Goal: Task Accomplishment & Management: Complete application form

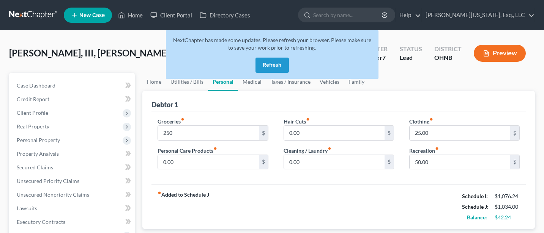
click at [272, 63] on button "Refresh" at bounding box center [271, 65] width 33 height 15
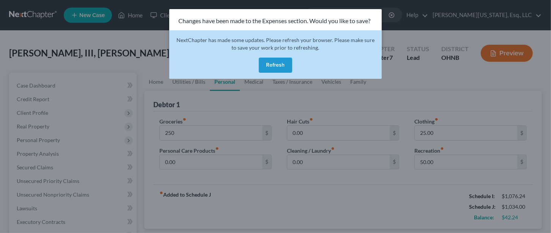
click at [274, 65] on button "Refresh" at bounding box center [275, 65] width 33 height 15
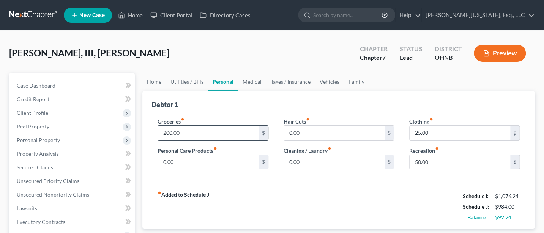
click at [185, 132] on input "200.00" at bounding box center [208, 133] width 101 height 14
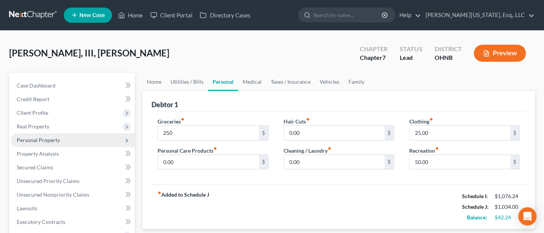
click at [30, 138] on span "Personal Property" at bounding box center [38, 140] width 43 height 6
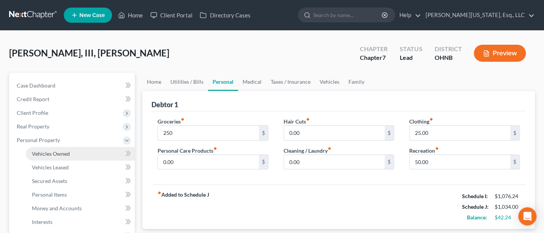
click at [54, 153] on span "Vehicles Owned" at bounding box center [51, 154] width 38 height 6
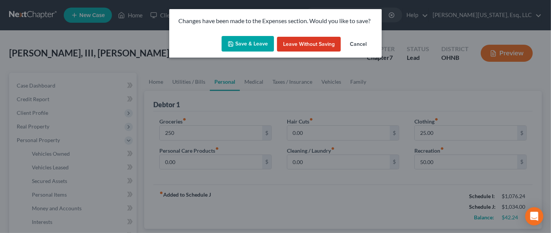
click at [255, 40] on button "Save & Leave" at bounding box center [248, 44] width 52 height 16
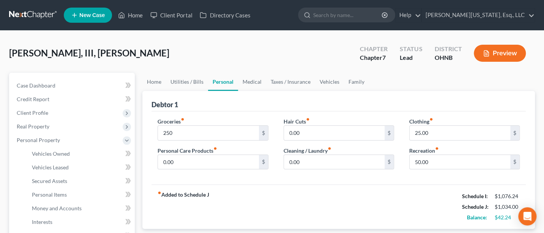
type input "250.00"
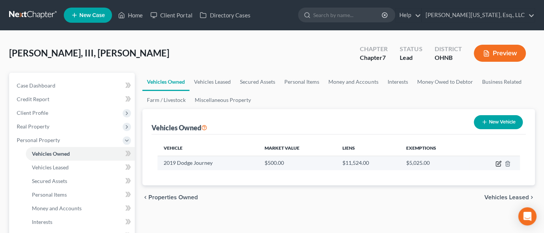
click at [498, 162] on icon "button" at bounding box center [498, 164] width 6 height 6
select select "0"
select select "7"
select select "4"
select select "3"
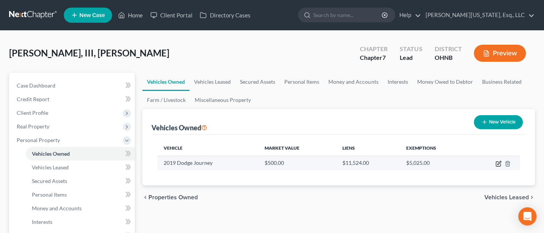
select select "10"
select select "3"
select select "0"
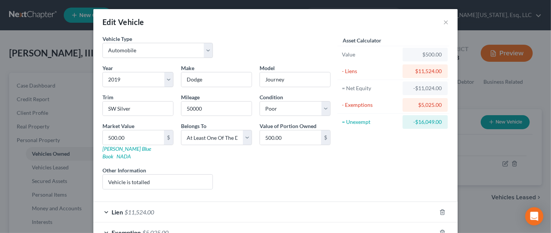
scroll to position [42, 0]
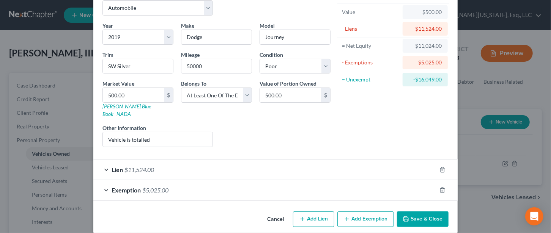
click at [128, 166] on span "$11,524.00" at bounding box center [139, 169] width 30 height 7
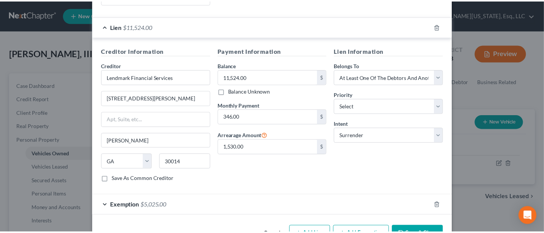
scroll to position [200, 0]
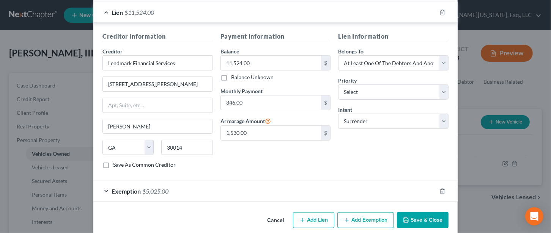
click at [423, 212] on button "Save & Close" at bounding box center [423, 220] width 52 height 16
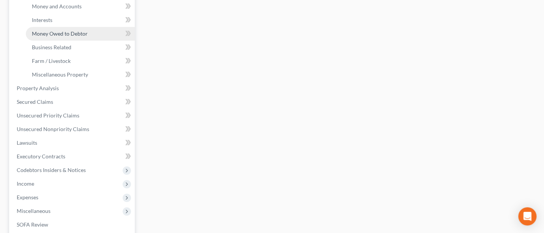
scroll to position [101, 0]
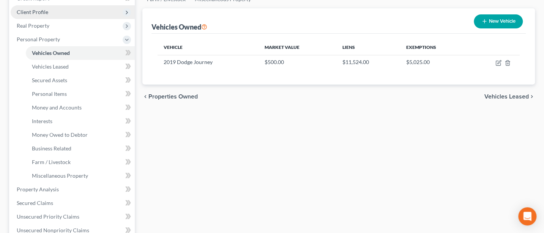
click at [40, 10] on span "Client Profile" at bounding box center [32, 12] width 31 height 6
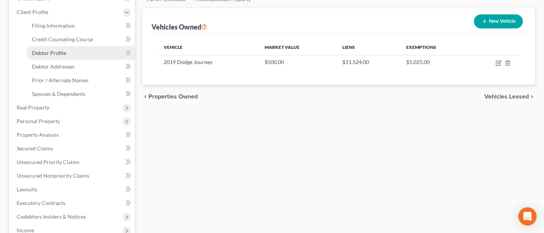
click at [58, 50] on span "Debtor Profile" at bounding box center [49, 53] width 34 height 6
select select "0"
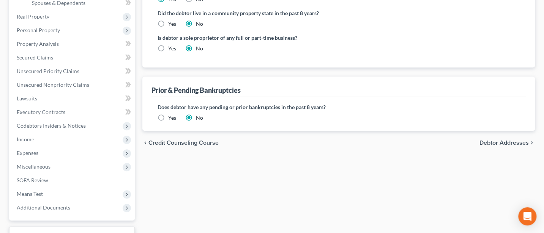
scroll to position [202, 0]
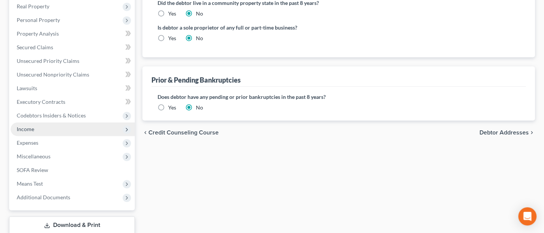
click at [31, 125] on span "Income" at bounding box center [73, 130] width 124 height 14
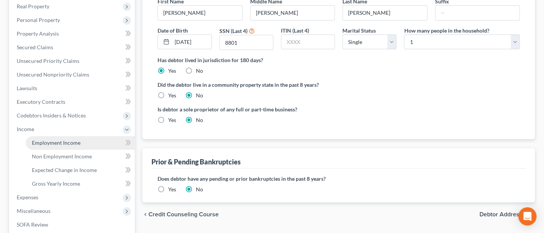
click at [64, 140] on span "Employment Income" at bounding box center [56, 143] width 49 height 6
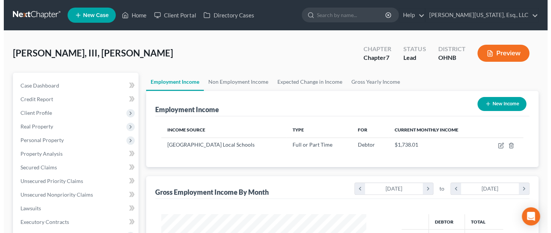
scroll to position [135, 220]
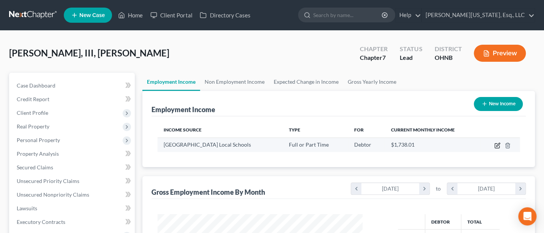
click at [495, 144] on icon "button" at bounding box center [497, 146] width 6 height 6
select select "0"
select select "1"
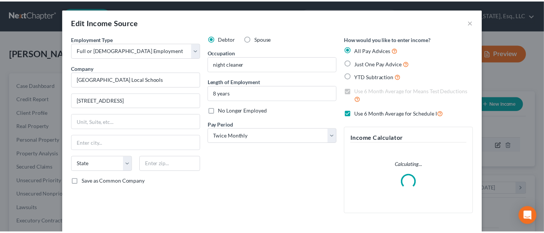
scroll to position [135, 223]
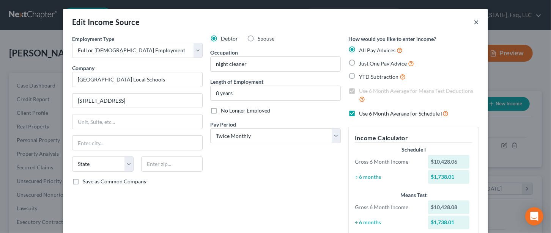
click at [474, 22] on button "×" at bounding box center [476, 21] width 5 height 9
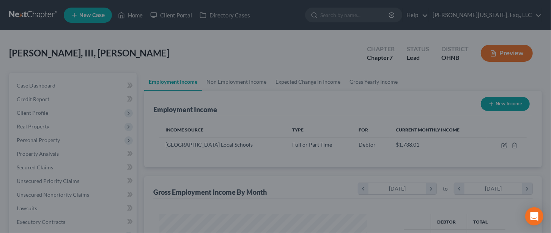
scroll to position [379328, 379244]
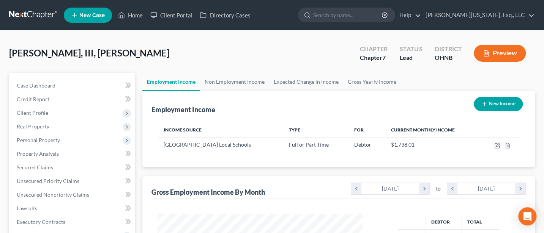
click at [505, 51] on button "Preview" at bounding box center [500, 53] width 52 height 17
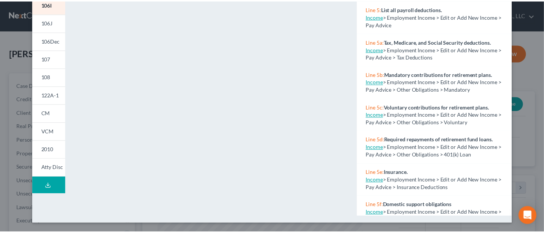
scroll to position [0, 0]
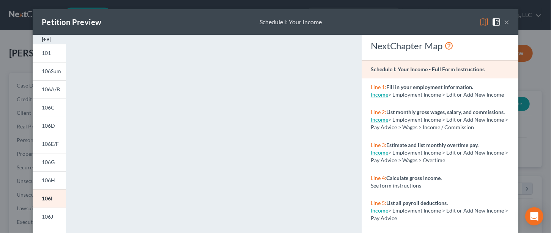
click at [504, 18] on button "×" at bounding box center [506, 21] width 5 height 9
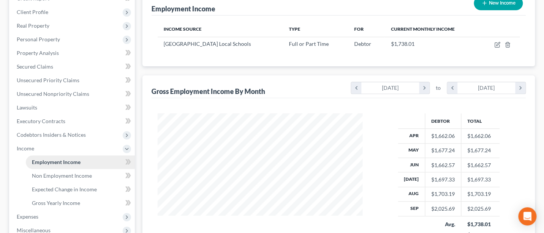
scroll to position [202, 0]
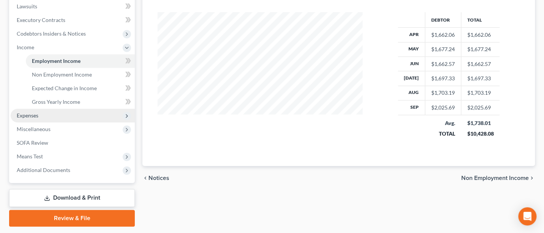
click at [30, 110] on span "Expenses" at bounding box center [73, 116] width 124 height 14
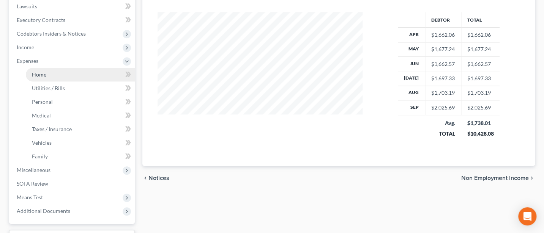
click at [41, 76] on span "Home" at bounding box center [39, 74] width 14 height 6
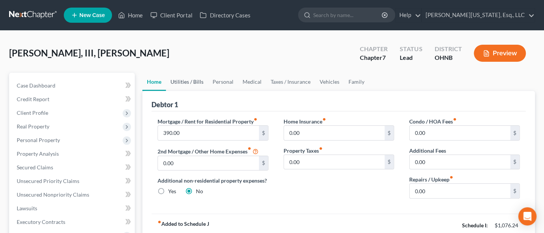
click at [186, 78] on link "Utilities / Bills" at bounding box center [187, 82] width 42 height 18
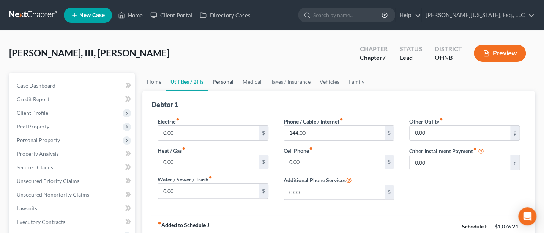
click at [228, 80] on link "Personal" at bounding box center [223, 82] width 30 height 18
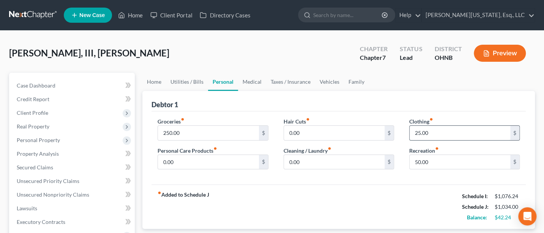
click at [441, 132] on input "25.00" at bounding box center [459, 133] width 101 height 14
type input "30"
click at [178, 159] on input "0.00" at bounding box center [208, 162] width 101 height 14
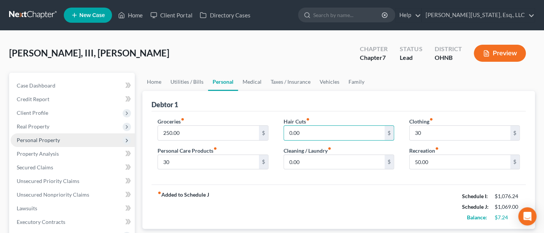
click at [42, 139] on span "Personal Property" at bounding box center [38, 140] width 43 height 6
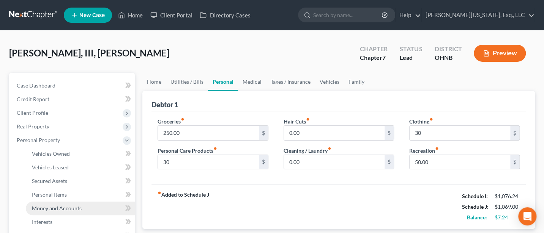
click at [54, 209] on span "Money and Accounts" at bounding box center [57, 208] width 50 height 6
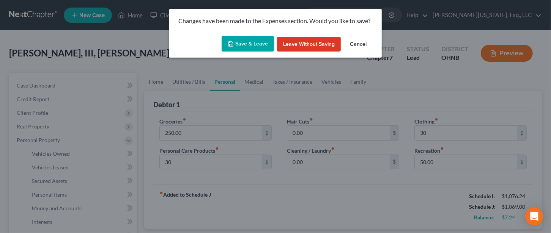
click at [246, 41] on button "Save & Leave" at bounding box center [248, 44] width 52 height 16
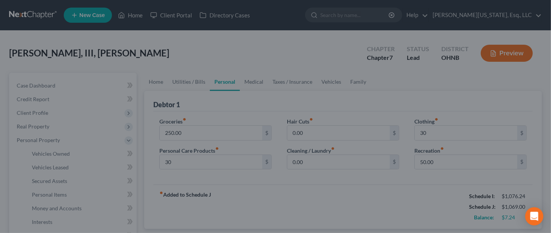
type input "30.00"
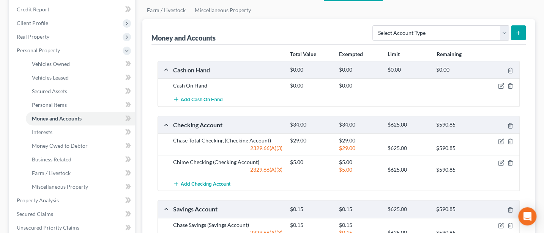
scroll to position [101, 0]
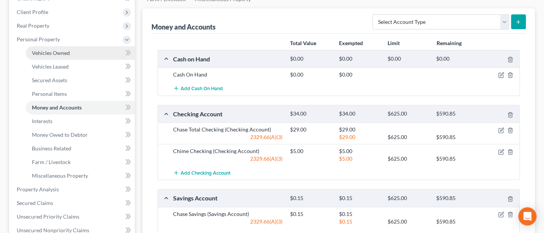
click at [56, 48] on link "Vehicles Owned" at bounding box center [80, 53] width 109 height 14
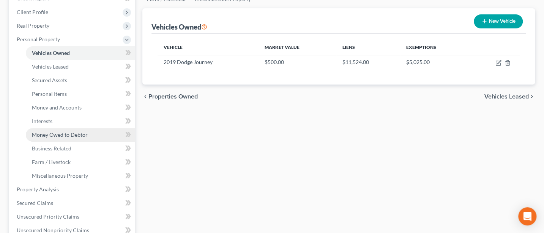
scroll to position [304, 0]
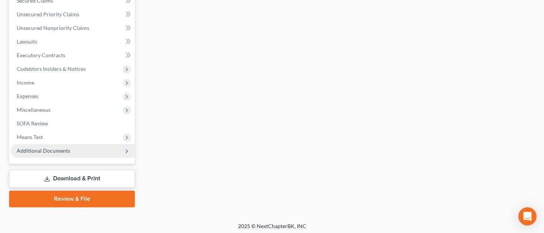
click at [39, 152] on span "Additional Documents" at bounding box center [44, 151] width 54 height 6
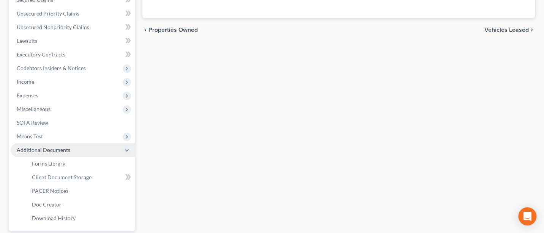
scroll to position [167, 0]
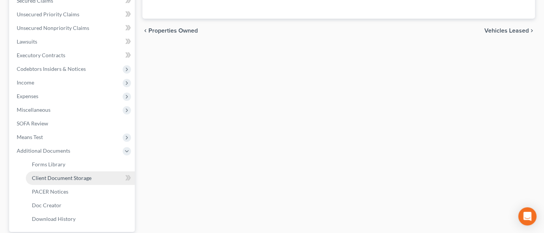
click at [66, 178] on span "Client Document Storage" at bounding box center [62, 178] width 60 height 6
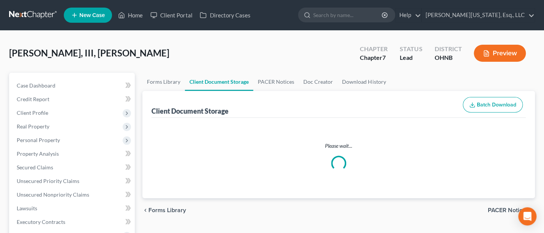
select select "5"
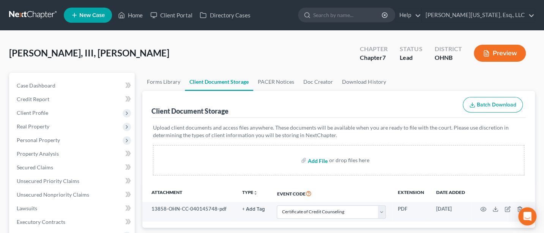
click at [317, 159] on input "file" at bounding box center [317, 161] width 18 height 14
type input "C:\fakepath\DecRe.pdf"
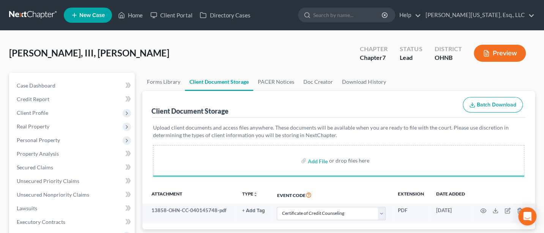
select select "5"
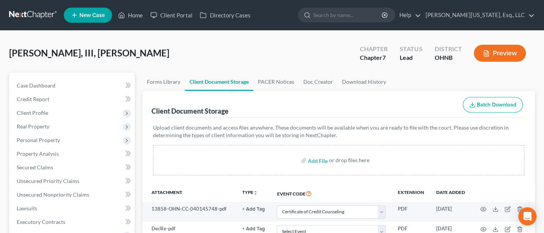
select select "5"
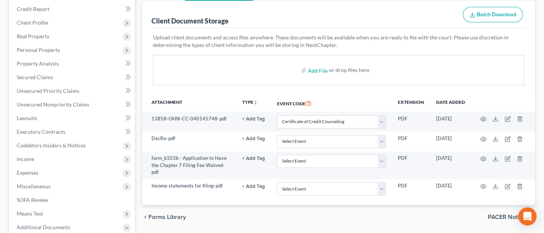
scroll to position [101, 0]
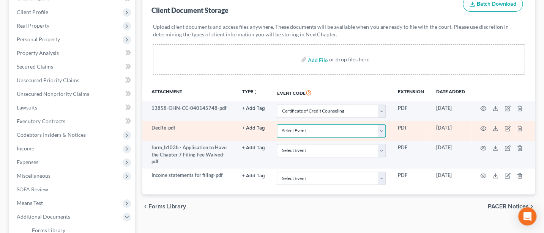
click at [297, 129] on select "Select Event 20 Largest Unsecured Creditors Amended List of Creditors (Fee) Ame…" at bounding box center [331, 130] width 109 height 13
select select "16"
click at [277, 124] on select "Select Event 20 Largest Unsecured Creditors Amended List of Creditors (Fee) Ame…" at bounding box center [331, 130] width 109 height 13
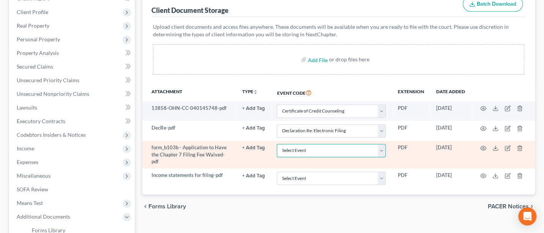
click at [302, 148] on select "Select Event 20 Largest Unsecured Creditors Amended List of Creditors (Fee) Ame…" at bounding box center [331, 150] width 109 height 13
select select "4"
click at [277, 144] on select "Select Event 20 Largest Unsecured Creditors Amended List of Creditors (Fee) Ame…" at bounding box center [331, 150] width 109 height 13
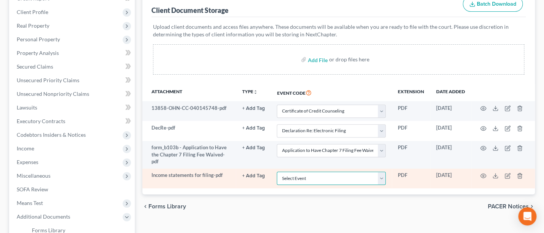
click at [302, 178] on select "Select Event 20 Largest Unsecured Creditors Amended List of Creditors (Fee) Ame…" at bounding box center [331, 178] width 109 height 13
select select "20"
click at [277, 172] on select "Select Event 20 Largest Unsecured Creditors Amended List of Creditors (Fee) Ame…" at bounding box center [331, 178] width 109 height 13
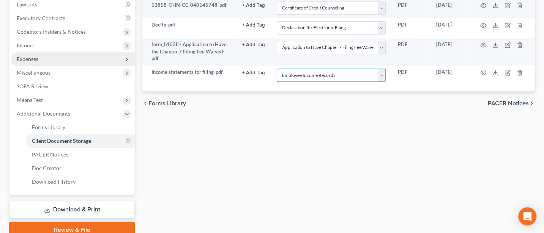
scroll to position [237, 0]
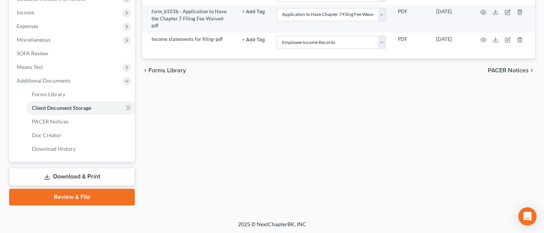
click at [57, 197] on link "Review & File" at bounding box center [72, 197] width 126 height 17
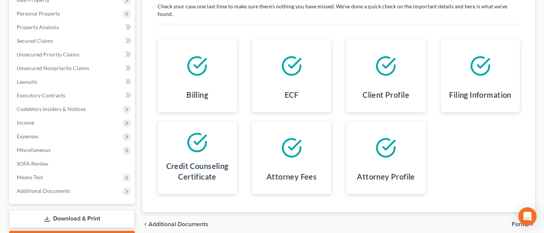
scroll to position [169, 0]
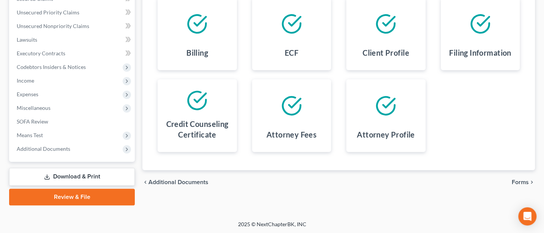
click at [523, 179] on span "Forms" at bounding box center [520, 182] width 17 height 6
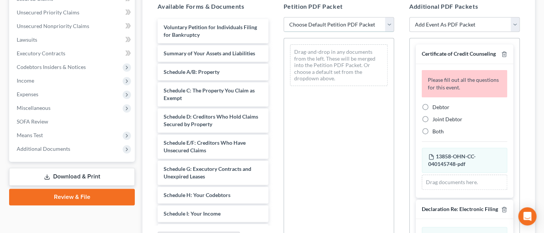
click at [331, 21] on select "Choose Default Petition PDF Packet Complete Bankruptcy Petition (all forms and …" at bounding box center [338, 24] width 110 height 15
select select "0"
click at [283, 17] on select "Choose Default Petition PDF Packet Complete Bankruptcy Petition (all forms and …" at bounding box center [338, 24] width 110 height 15
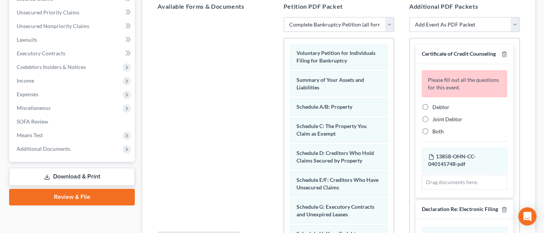
click at [432, 111] on label "Debtor" at bounding box center [440, 108] width 17 height 8
click at [435, 109] on input "Debtor" at bounding box center [437, 106] width 5 height 5
radio input "true"
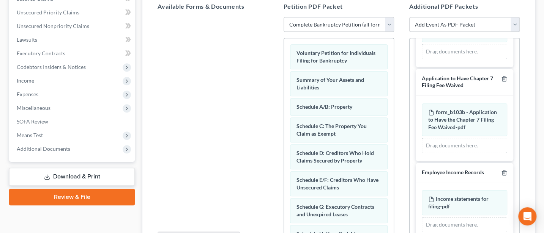
scroll to position [250, 0]
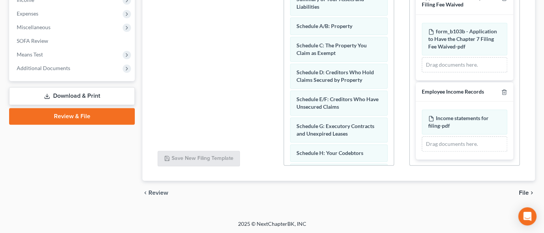
click at [524, 192] on span "File" at bounding box center [524, 193] width 10 height 6
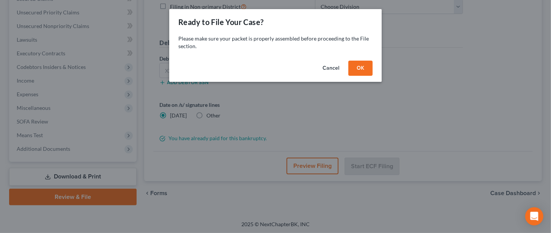
click at [360, 62] on button "OK" at bounding box center [360, 68] width 24 height 15
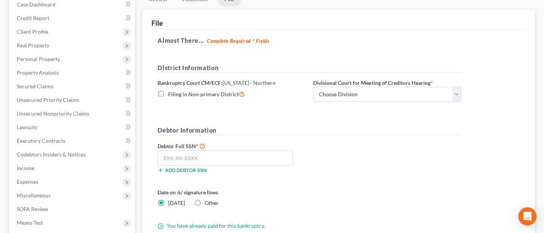
scroll to position [68, 0]
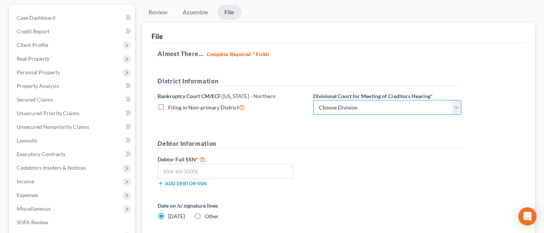
click at [339, 108] on select "Choose Division Akron [GEOGRAPHIC_DATA] [GEOGRAPHIC_DATA] [GEOGRAPHIC_DATA] [GE…" at bounding box center [387, 107] width 148 height 15
select select "2"
click at [313, 100] on select "Choose Division Akron [GEOGRAPHIC_DATA] [GEOGRAPHIC_DATA] [GEOGRAPHIC_DATA] [GE…" at bounding box center [387, 107] width 148 height 15
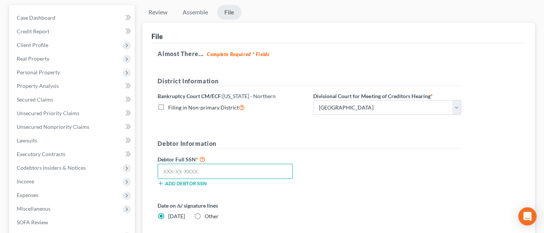
click at [170, 170] on input "text" at bounding box center [224, 171] width 135 height 15
type input "279-04-8801"
click at [205, 215] on label "Other" at bounding box center [212, 217] width 14 height 8
click at [208, 215] on input "Other" at bounding box center [210, 215] width 5 height 5
radio input "true"
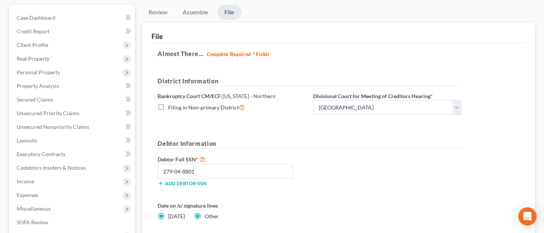
radio input "false"
click at [338, 214] on link "None" at bounding box center [386, 217] width 147 height 14
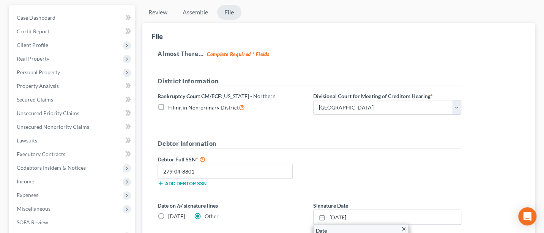
scroll to position [169, 0]
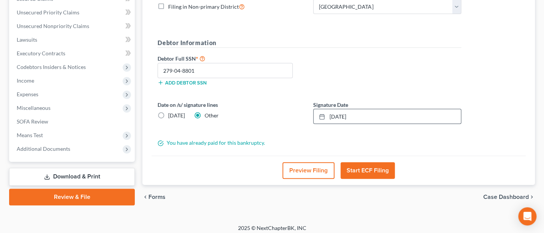
click at [366, 167] on button "Start ECF Filing" at bounding box center [367, 170] width 54 height 17
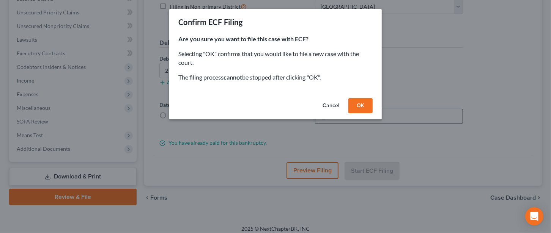
click at [362, 106] on button "OK" at bounding box center [360, 105] width 24 height 15
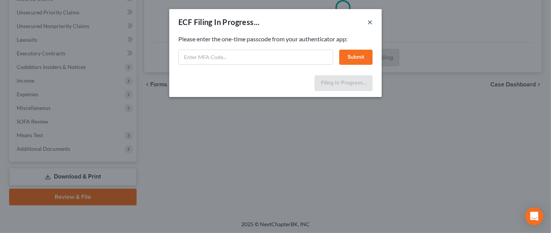
click at [368, 20] on button "×" at bounding box center [369, 21] width 5 height 9
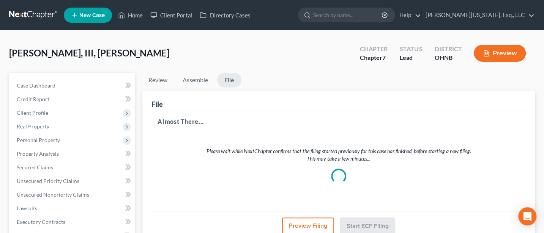
scroll to position [101, 0]
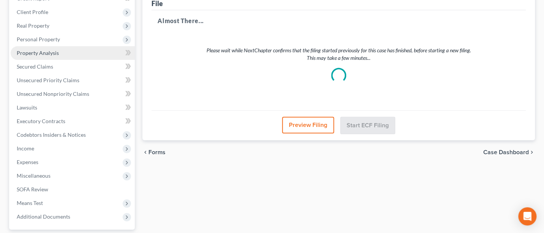
click at [42, 51] on span "Property Analysis" at bounding box center [38, 53] width 42 height 6
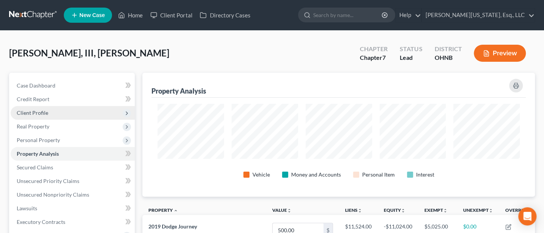
click at [38, 111] on span "Client Profile" at bounding box center [32, 113] width 31 height 6
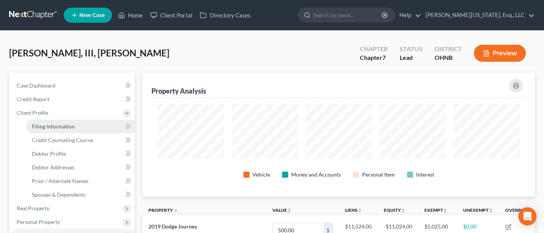
click at [53, 127] on span "Filing Information" at bounding box center [53, 126] width 43 height 6
select select "1"
select select "0"
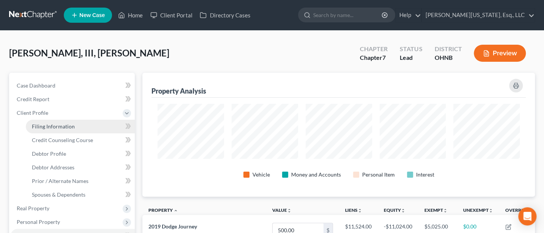
select select "36"
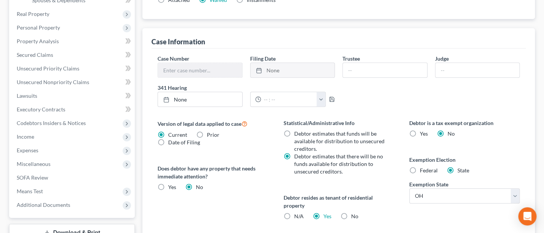
scroll to position [296, 0]
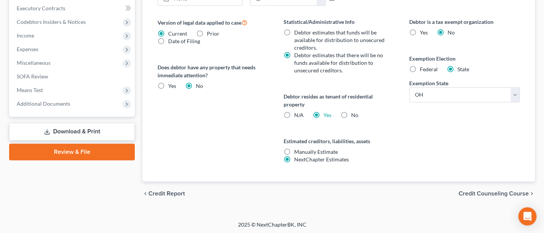
click at [59, 154] on link "Review & File" at bounding box center [72, 152] width 126 height 17
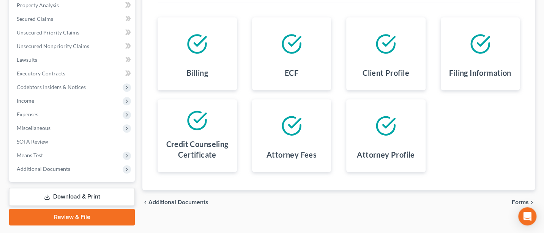
scroll to position [169, 0]
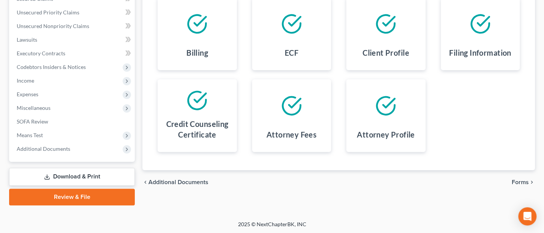
click at [526, 179] on span "Forms" at bounding box center [520, 182] width 17 height 6
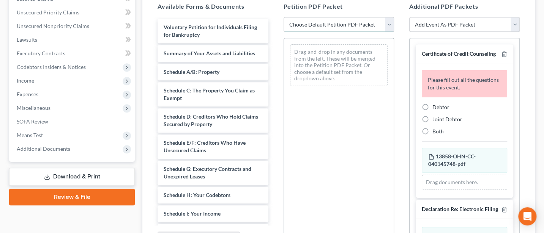
click at [328, 26] on select "Choose Default Petition PDF Packet Complete Bankruptcy Petition (all forms and …" at bounding box center [338, 24] width 110 height 15
select select "0"
click at [283, 17] on select "Choose Default Petition PDF Packet Complete Bankruptcy Petition (all forms and …" at bounding box center [338, 24] width 110 height 15
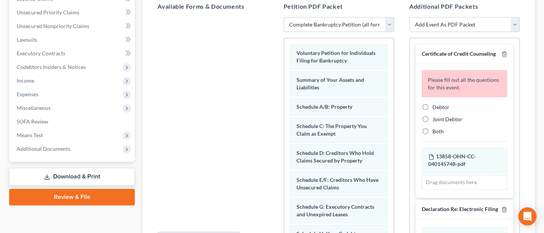
click at [432, 111] on label "Debtor" at bounding box center [440, 108] width 17 height 8
click at [435, 109] on input "Debtor" at bounding box center [437, 106] width 5 height 5
radio input "true"
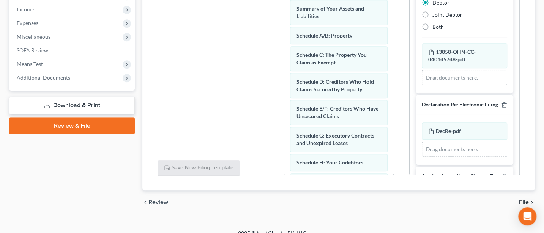
scroll to position [250, 0]
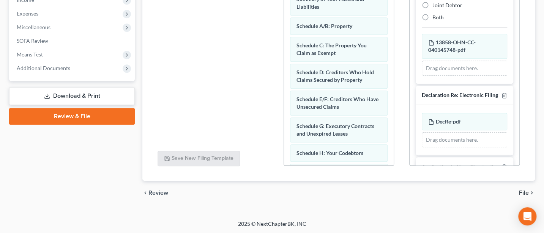
click at [524, 191] on span "File" at bounding box center [524, 193] width 10 height 6
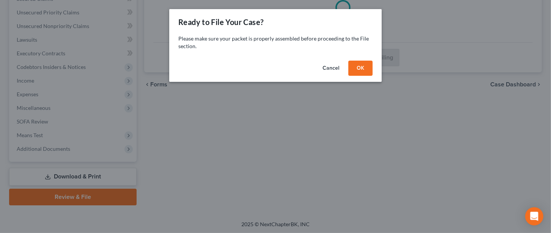
click at [360, 67] on button "OK" at bounding box center [360, 68] width 24 height 15
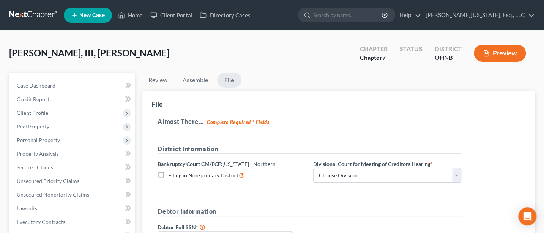
scroll to position [101, 0]
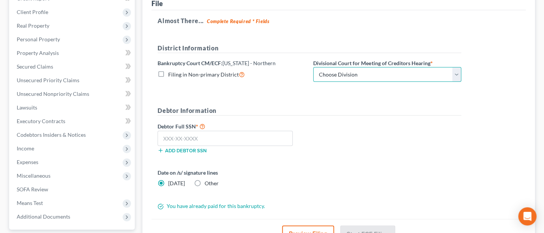
click at [366, 67] on select "Choose Division Akron [GEOGRAPHIC_DATA] [GEOGRAPHIC_DATA] [GEOGRAPHIC_DATA] [GE…" at bounding box center [387, 74] width 148 height 15
select select "2"
click at [313, 67] on select "Choose Division Akron [GEOGRAPHIC_DATA] [GEOGRAPHIC_DATA] [GEOGRAPHIC_DATA] [GE…" at bounding box center [387, 74] width 148 height 15
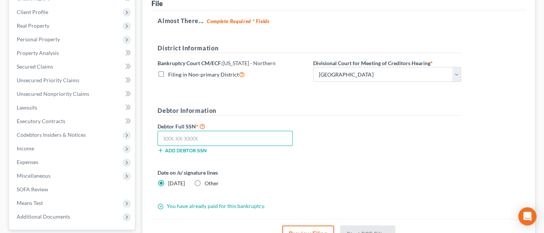
click at [184, 138] on input "text" at bounding box center [224, 138] width 135 height 15
type input "279-04-8801"
click at [205, 181] on label "Other" at bounding box center [212, 184] width 14 height 8
click at [208, 181] on input "Other" at bounding box center [210, 182] width 5 height 5
radio input "true"
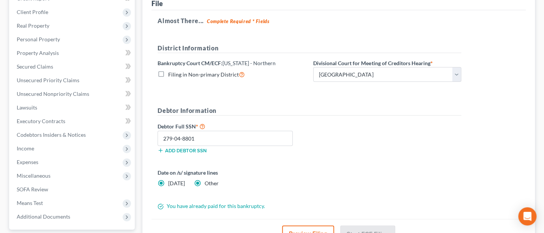
radio input "false"
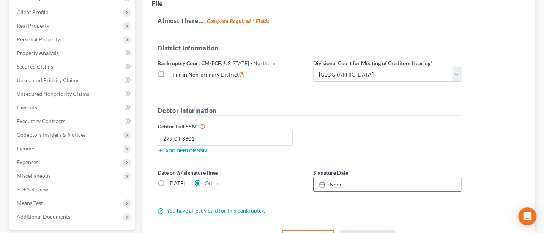
type input "[DATE]"
click at [337, 181] on link "None" at bounding box center [386, 184] width 147 height 14
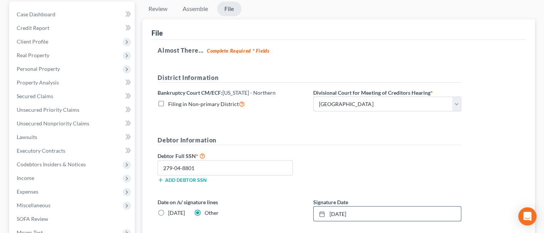
scroll to position [0, 0]
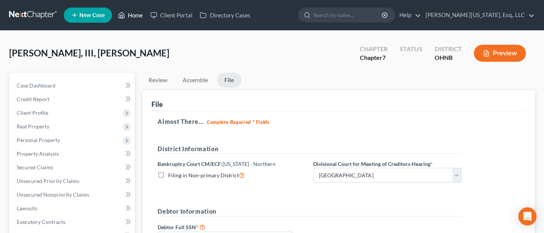
click at [134, 16] on link "Home" at bounding box center [130, 15] width 32 height 14
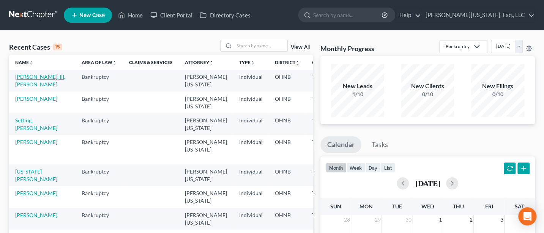
click at [25, 77] on link "[PERSON_NAME], III, [PERSON_NAME]" at bounding box center [40, 81] width 50 height 14
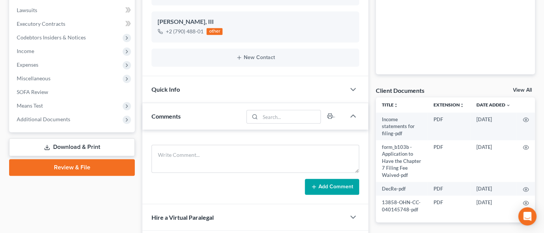
scroll to position [202, 0]
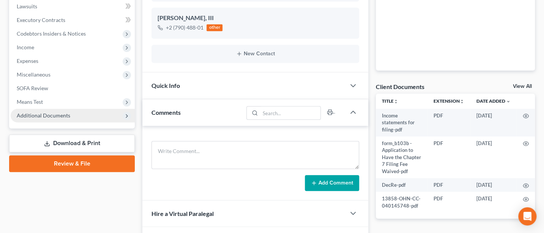
click at [47, 112] on span "Additional Documents" at bounding box center [44, 115] width 54 height 6
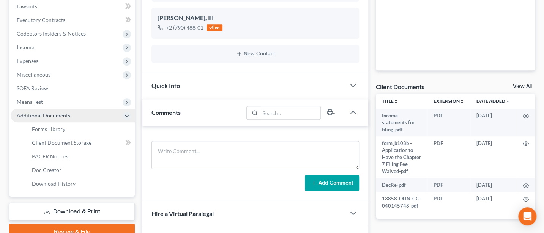
scroll to position [277, 0]
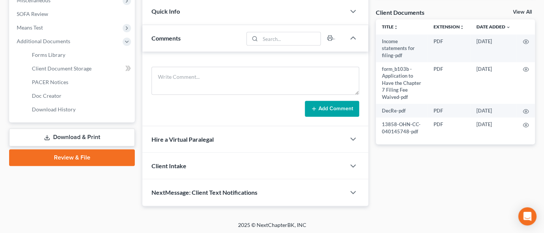
click at [70, 160] on link "Review & File" at bounding box center [72, 158] width 126 height 17
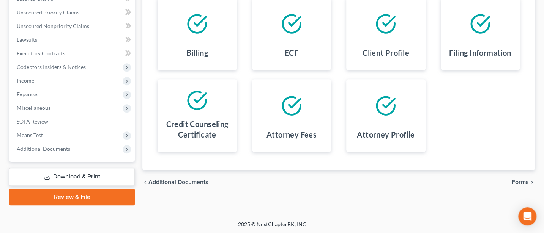
scroll to position [169, 0]
click at [518, 179] on span "Forms" at bounding box center [520, 182] width 17 height 6
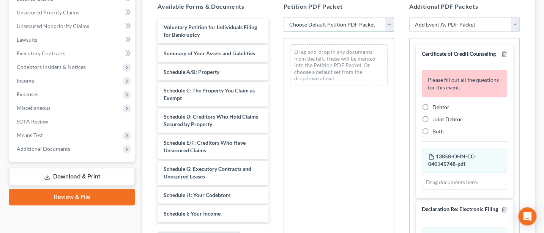
click at [319, 23] on select "Choose Default Petition PDF Packet Complete Bankruptcy Petition (all forms and …" at bounding box center [338, 24] width 110 height 15
select select "0"
click at [283, 17] on select "Choose Default Petition PDF Packet Complete Bankruptcy Petition (all forms and …" at bounding box center [338, 24] width 110 height 15
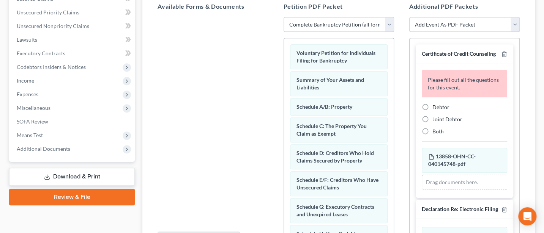
click at [432, 111] on label "Debtor" at bounding box center [440, 108] width 17 height 8
click at [435, 109] on input "Debtor" at bounding box center [437, 106] width 5 height 5
radio input "true"
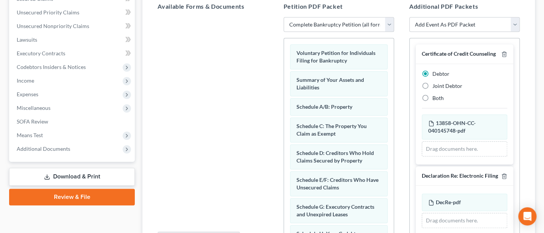
scroll to position [250, 0]
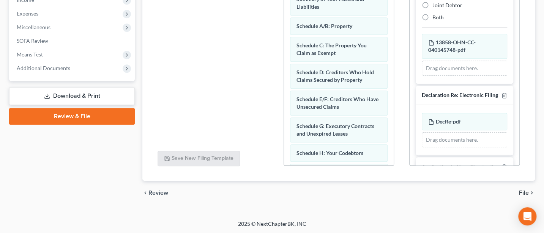
click at [523, 190] on span "File" at bounding box center [524, 193] width 10 height 6
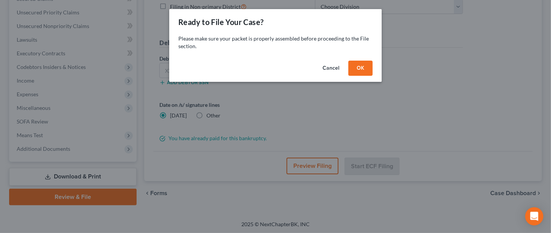
click at [354, 63] on button "OK" at bounding box center [360, 68] width 24 height 15
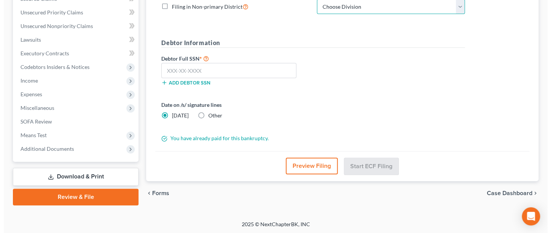
scroll to position [167, 0]
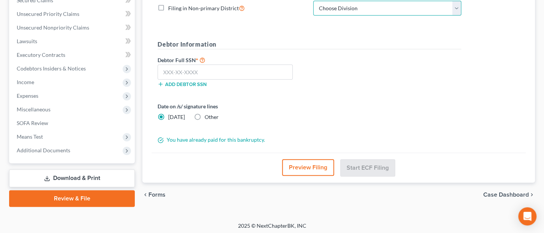
click at [373, 8] on select "Choose Division Akron [GEOGRAPHIC_DATA] [GEOGRAPHIC_DATA] [GEOGRAPHIC_DATA] [GE…" at bounding box center [387, 8] width 148 height 15
select select "2"
click at [313, 1] on select "Choose Division Akron [GEOGRAPHIC_DATA] [GEOGRAPHIC_DATA] [GEOGRAPHIC_DATA] [GE…" at bounding box center [387, 8] width 148 height 15
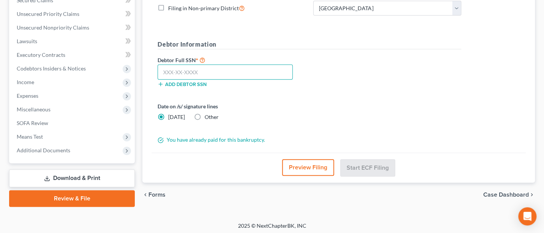
click at [189, 68] on input "text" at bounding box center [224, 72] width 135 height 15
type input "279-04-8801"
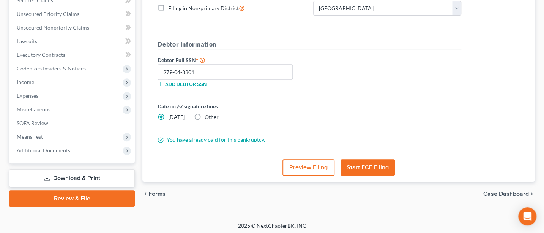
click at [205, 115] on label "Other" at bounding box center [212, 117] width 14 height 8
click at [208, 115] on input "Other" at bounding box center [210, 115] width 5 height 5
radio input "true"
radio input "false"
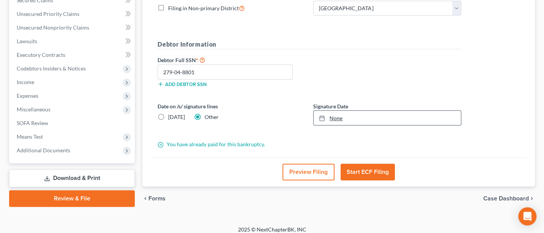
click at [341, 114] on link "None" at bounding box center [386, 118] width 147 height 14
click at [373, 167] on button "Start ECF Filing" at bounding box center [367, 172] width 54 height 17
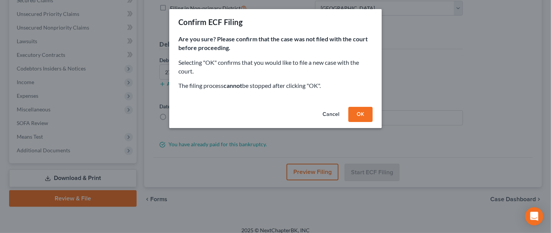
click at [365, 113] on button "OK" at bounding box center [360, 114] width 24 height 15
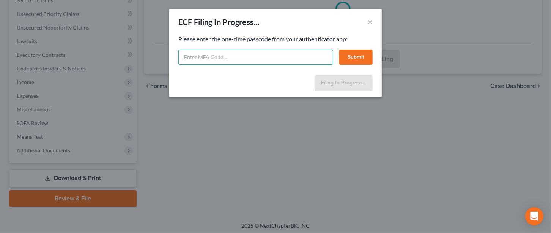
click at [201, 60] on input "text" at bounding box center [255, 57] width 155 height 15
type input "601906"
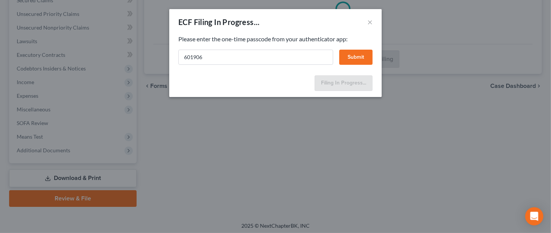
click at [360, 57] on button "Submit" at bounding box center [355, 57] width 33 height 15
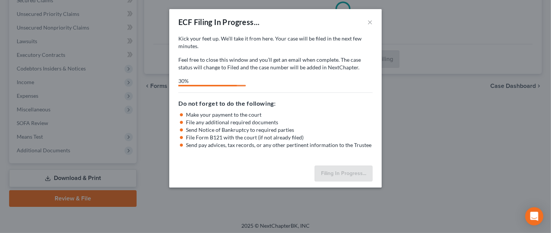
select select "2"
